Goal: Task Accomplishment & Management: Use online tool/utility

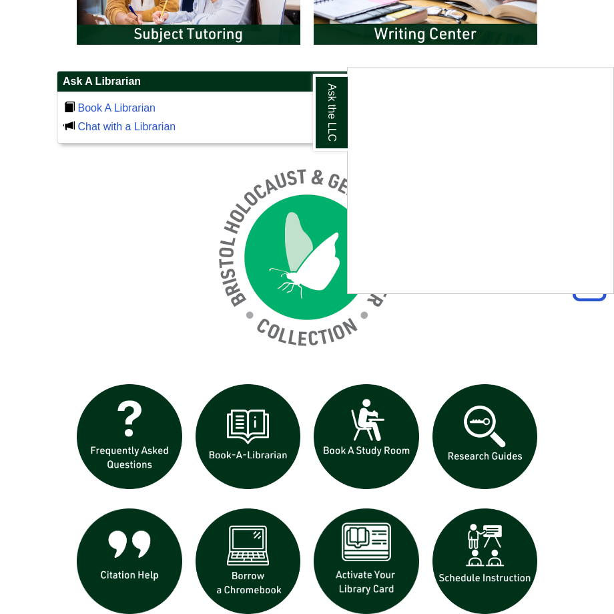
scroll to position [935, 0]
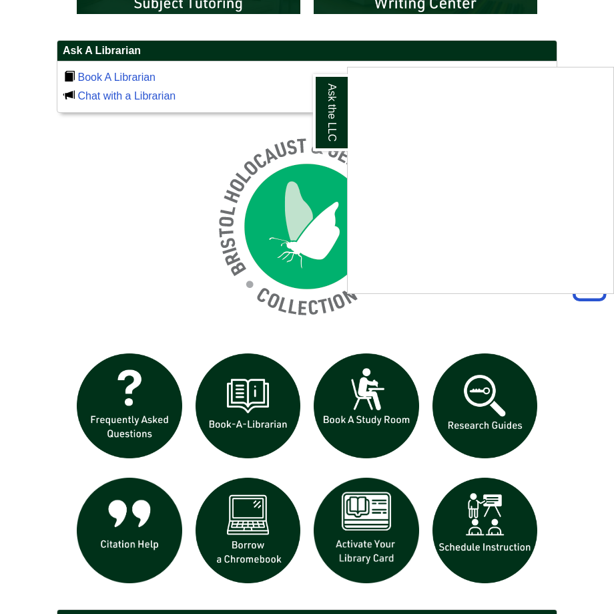
click at [136, 531] on div "Ask the LLC" at bounding box center [307, 307] width 614 height 614
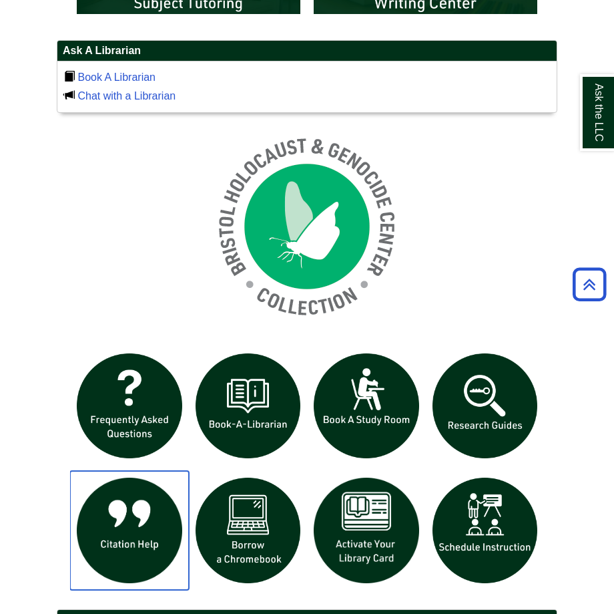
click at [132, 536] on img "slideshow" at bounding box center [129, 530] width 119 height 119
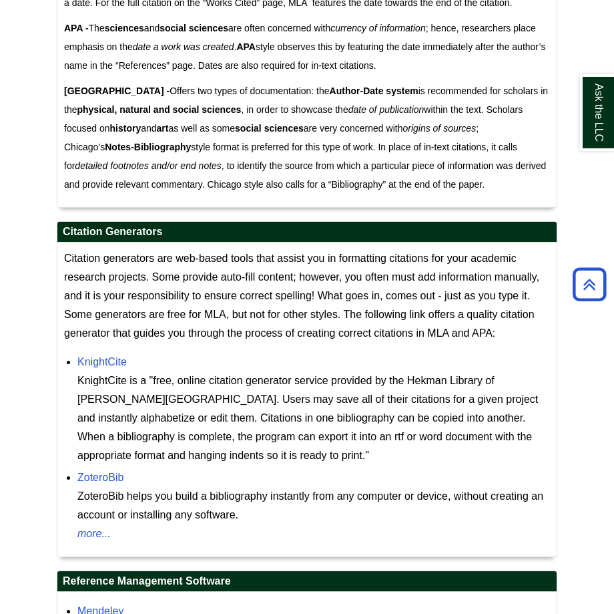
scroll to position [1135, 0]
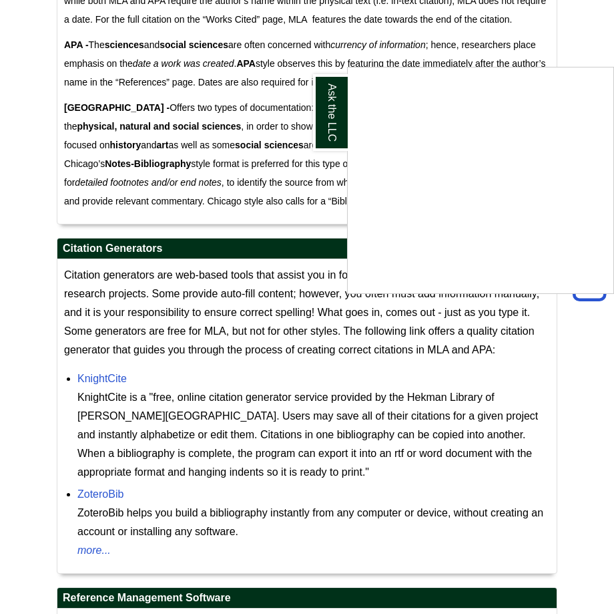
click at [91, 373] on div "Ask the LLC" at bounding box center [307, 307] width 614 height 614
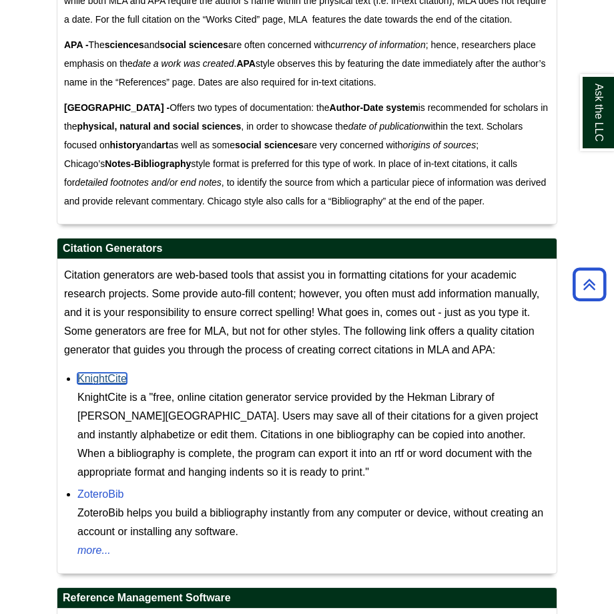
click at [100, 381] on link "KnightCite" at bounding box center [101, 378] width 49 height 11
